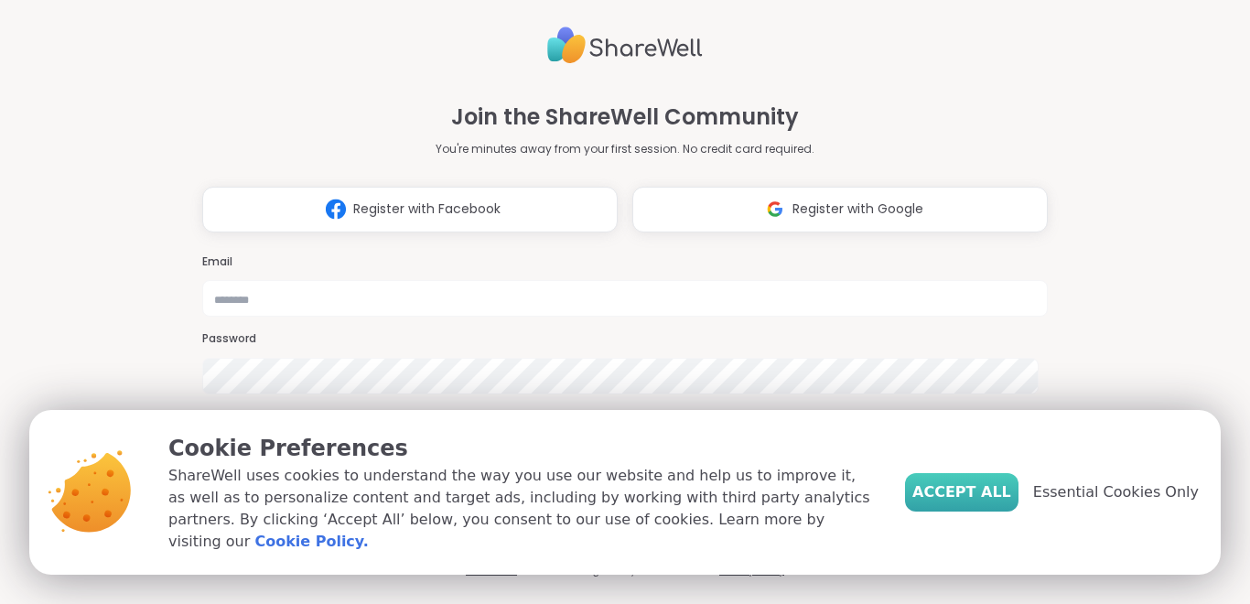
click at [985, 502] on span "Accept All" at bounding box center [962, 492] width 99 height 22
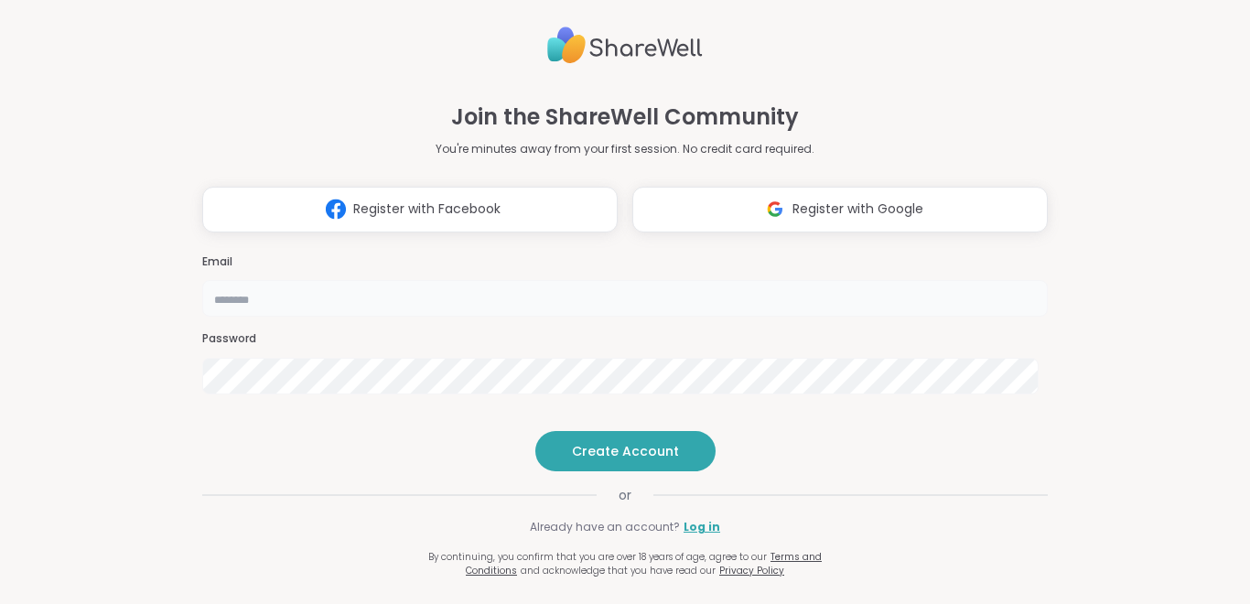
click at [564, 280] on input "email" at bounding box center [625, 298] width 846 height 37
type input "**********"
click at [614, 460] on span "Create Account" at bounding box center [625, 451] width 107 height 18
